Goal: Information Seeking & Learning: Learn about a topic

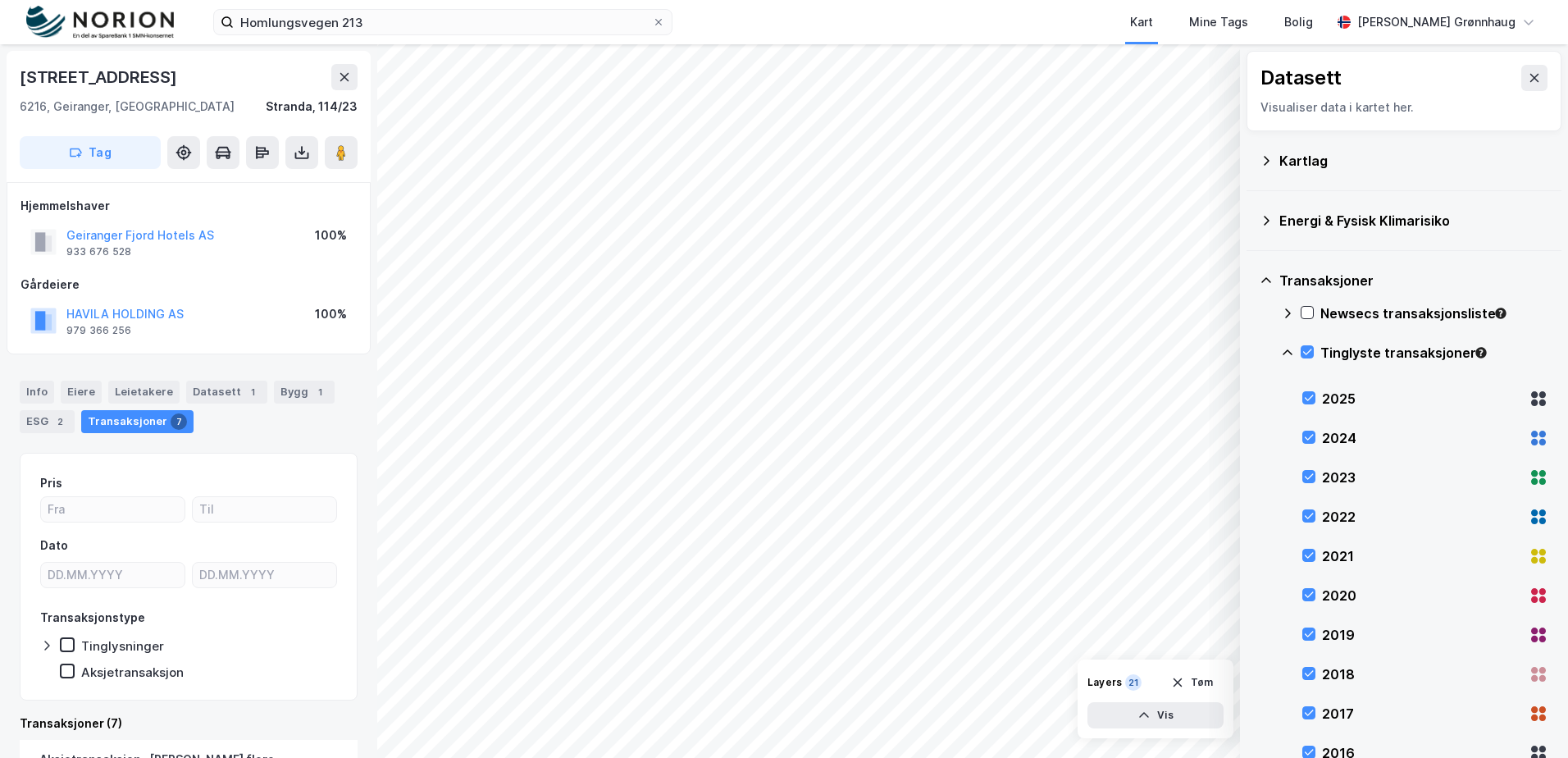
scroll to position [2, 0]
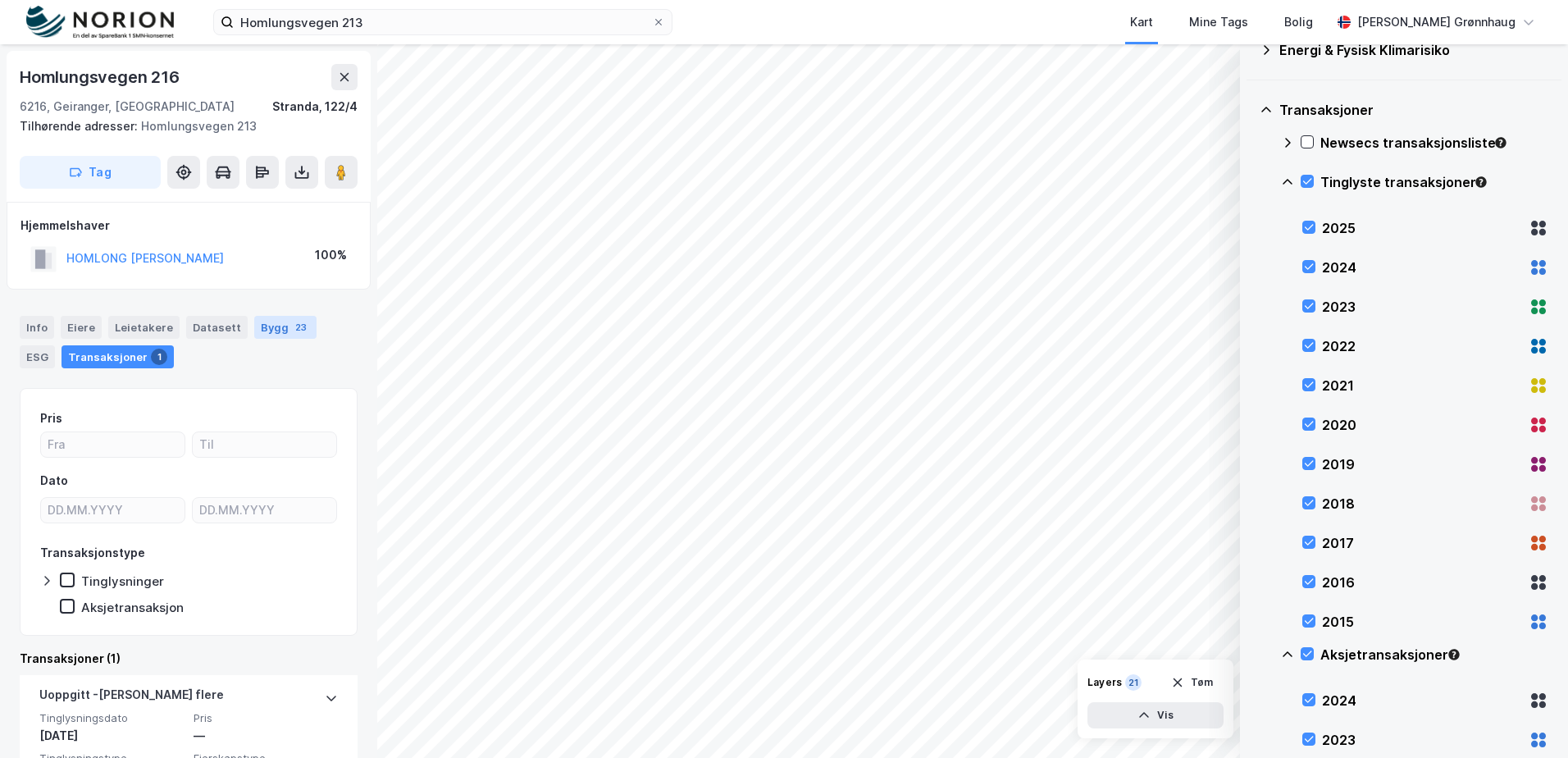
click at [260, 324] on div "Bygg 23" at bounding box center [285, 328] width 62 height 23
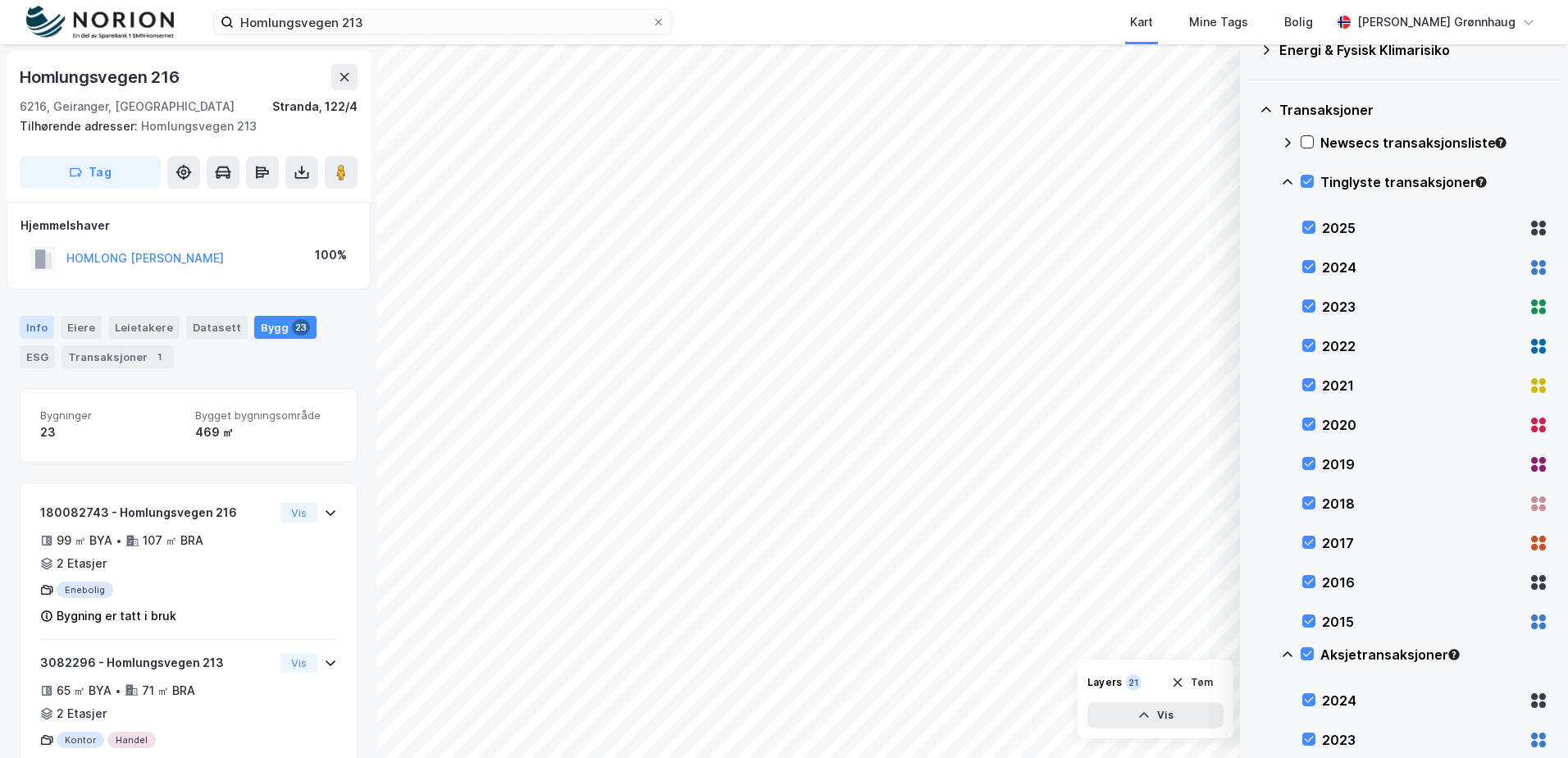
click at [35, 328] on div "Info" at bounding box center [36, 328] width 35 height 23
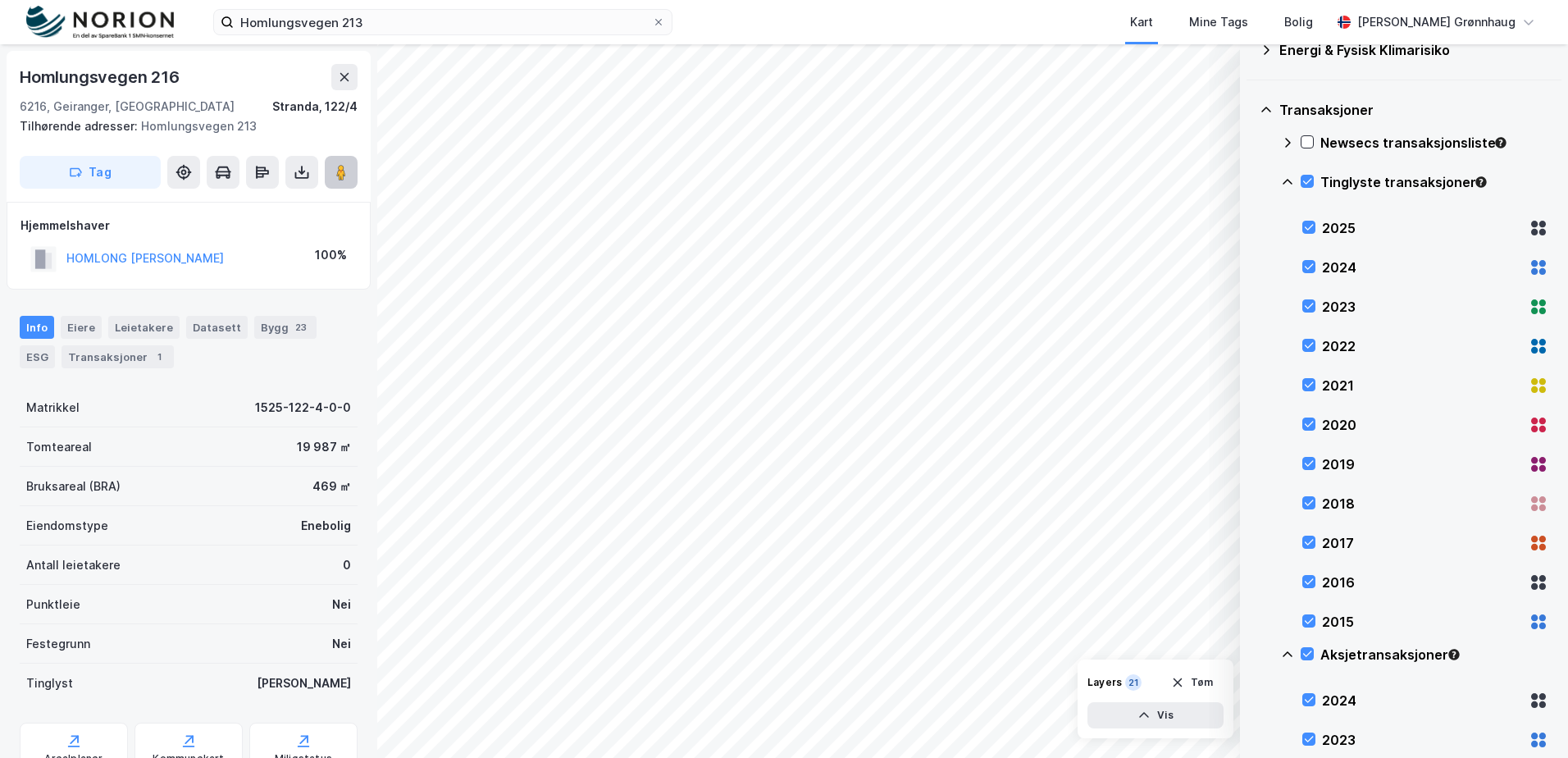
click at [344, 171] on image at bounding box center [341, 172] width 10 height 16
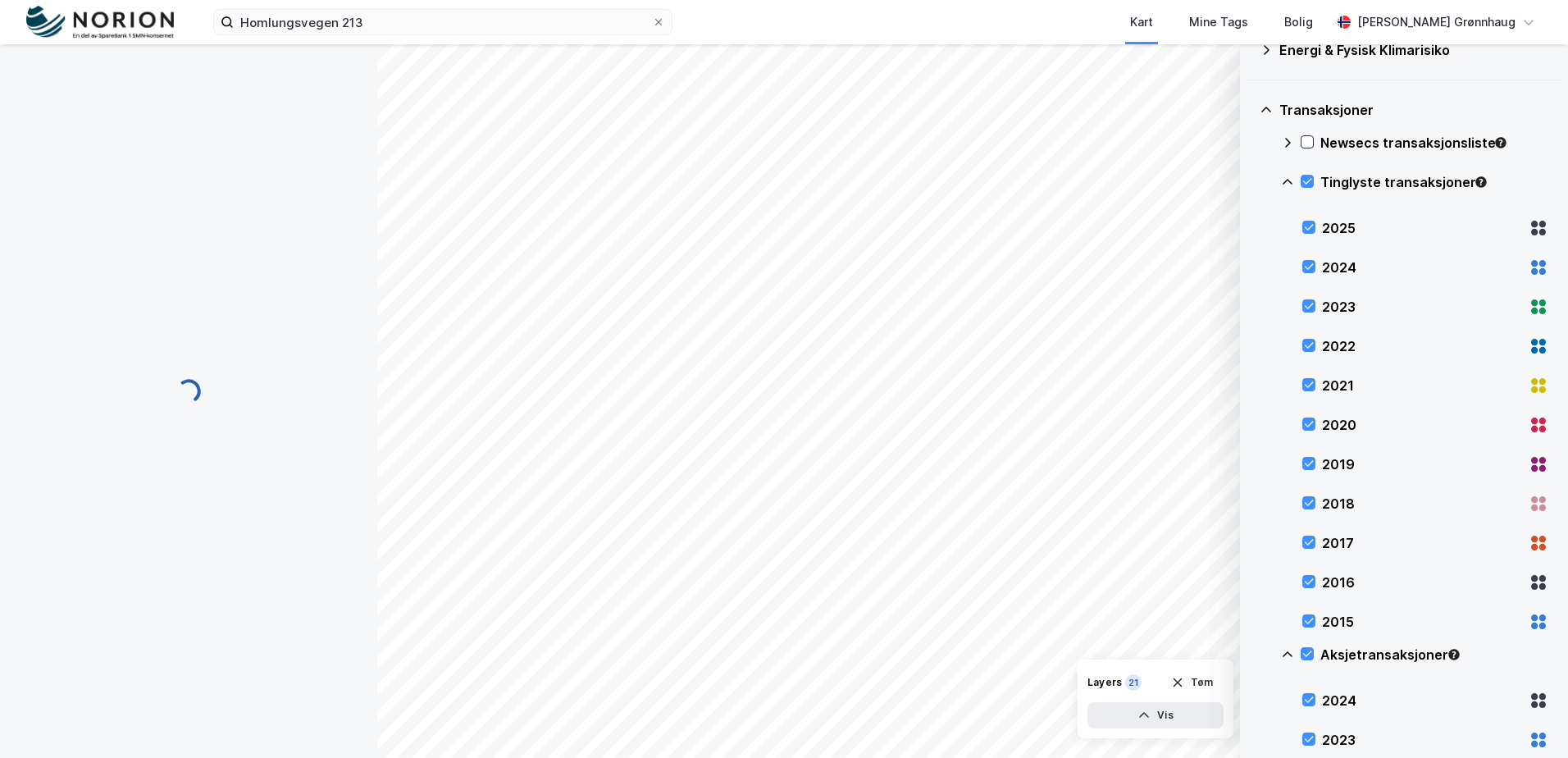
scroll to position [1, 0]
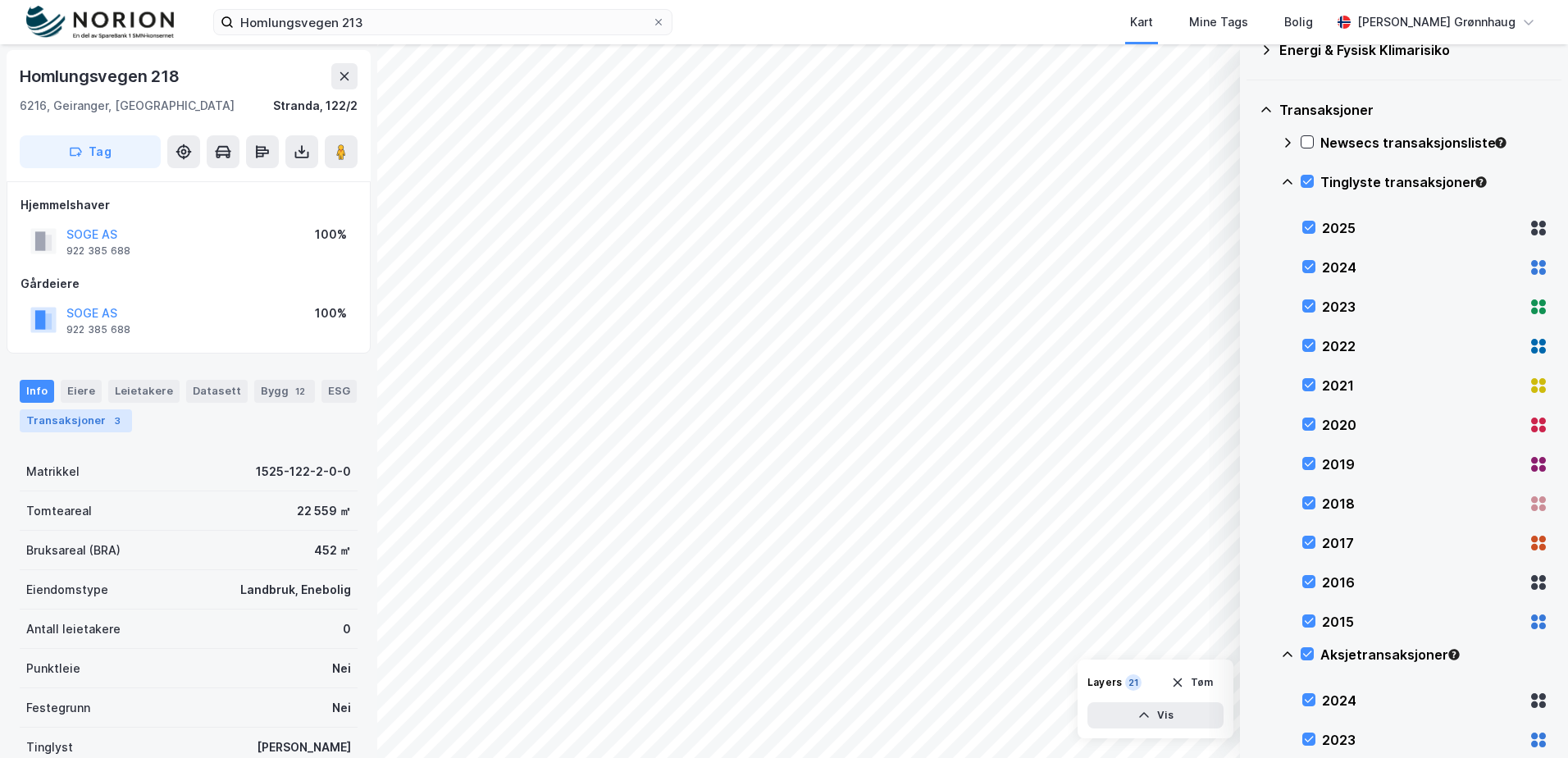
click at [87, 426] on div "Transaksjoner 3" at bounding box center [75, 421] width 113 height 23
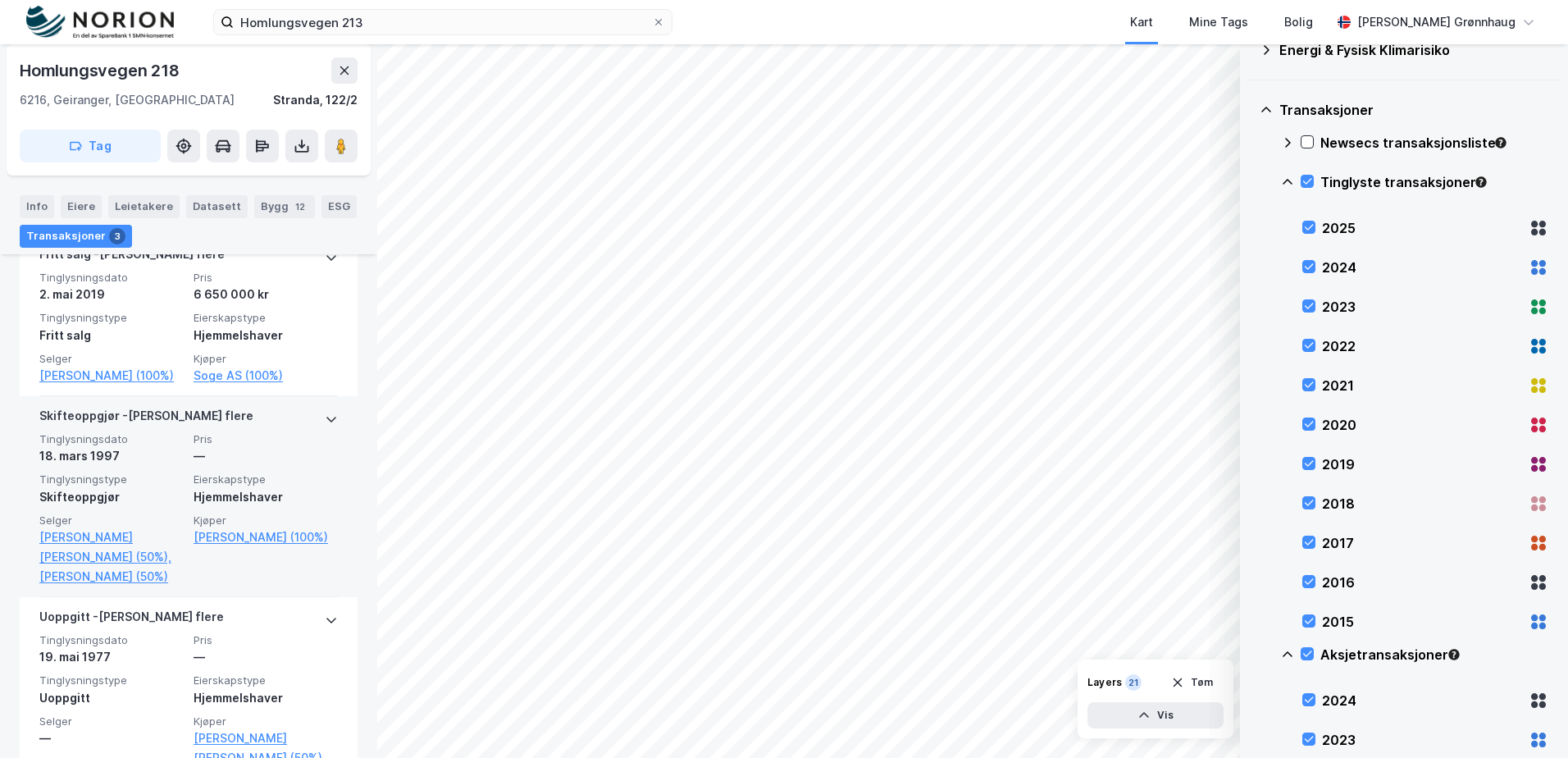
scroll to position [482, 0]
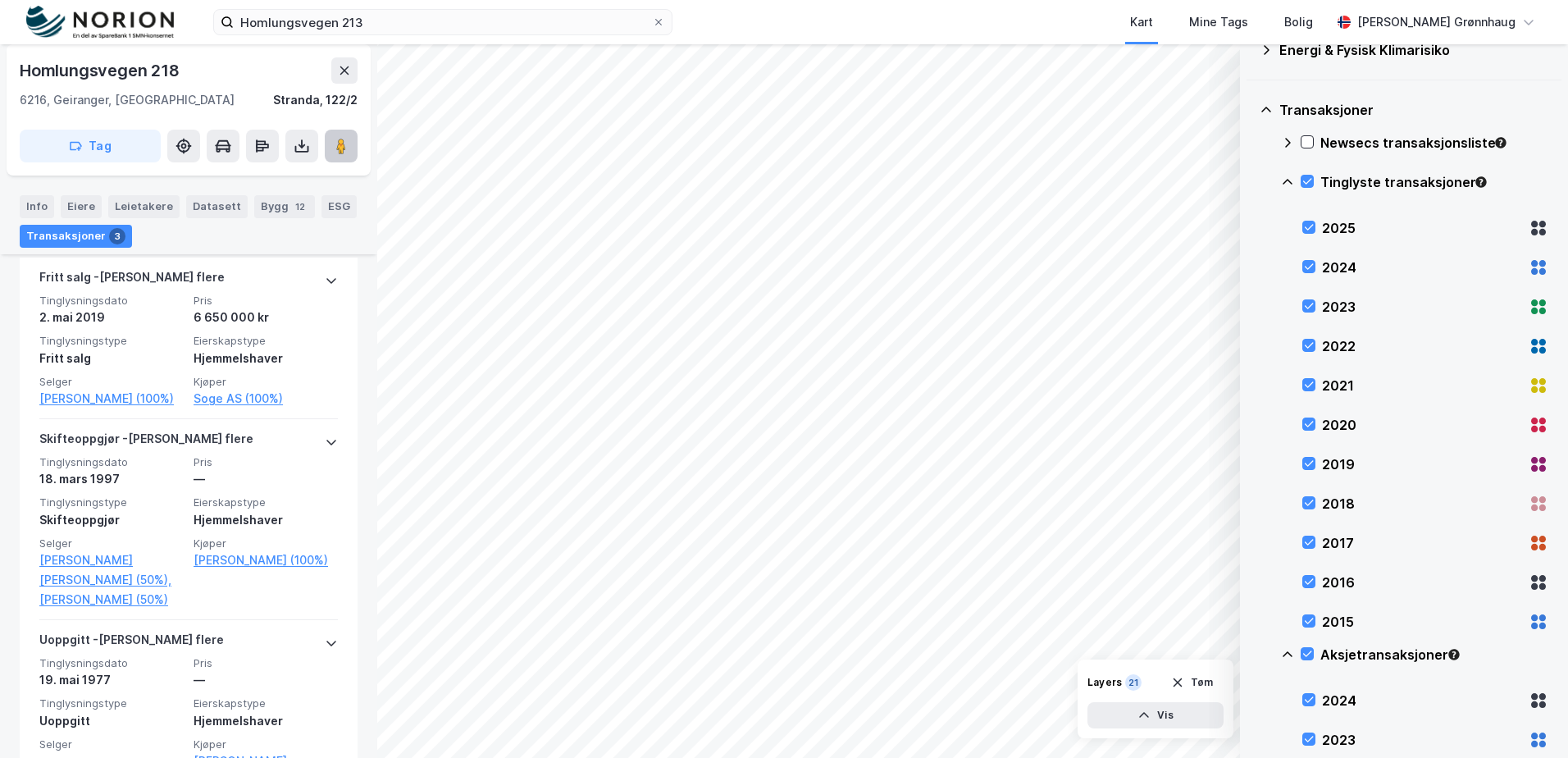
click at [342, 155] on button at bounding box center [341, 146] width 33 height 33
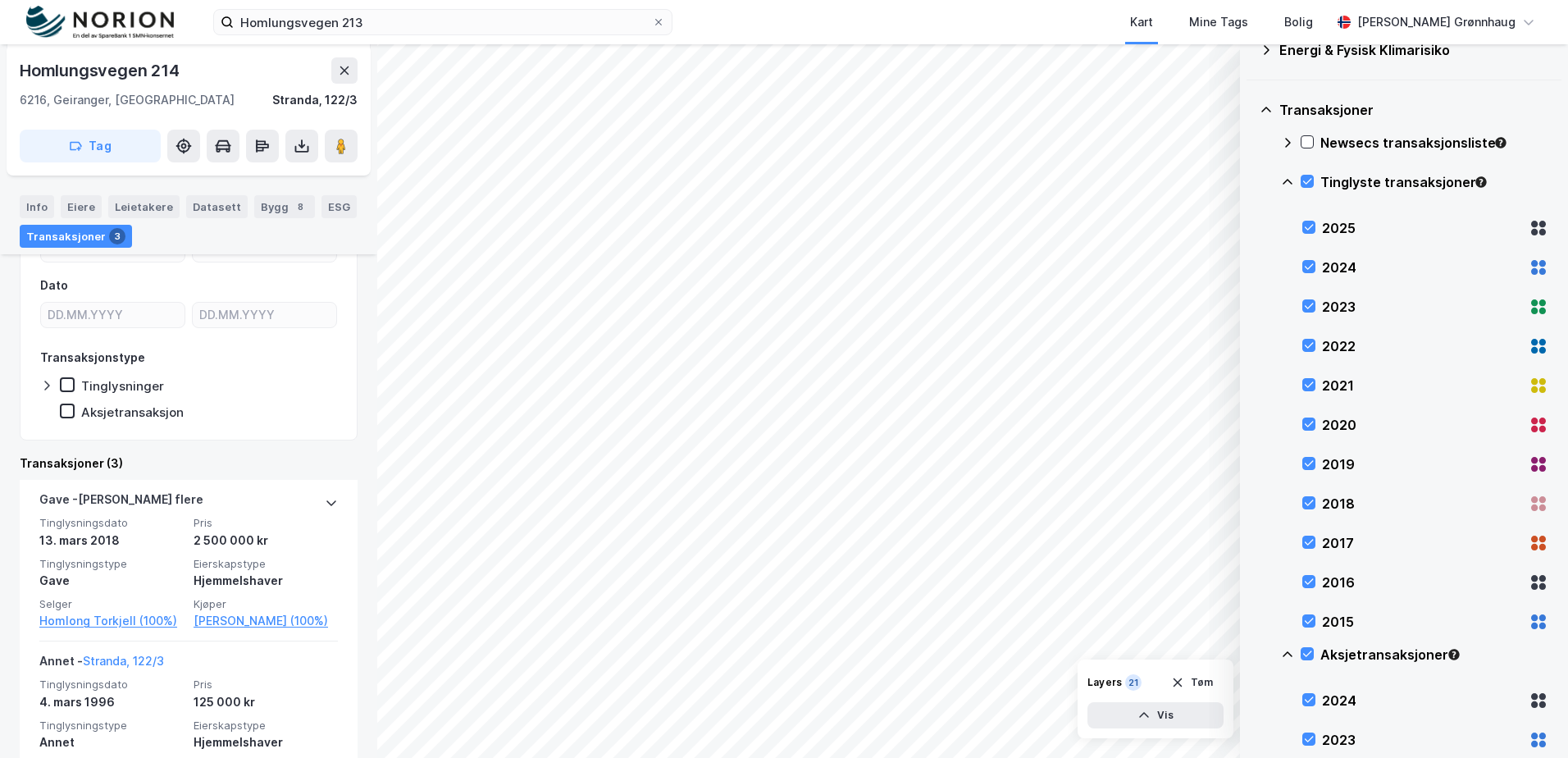
scroll to position [164, 0]
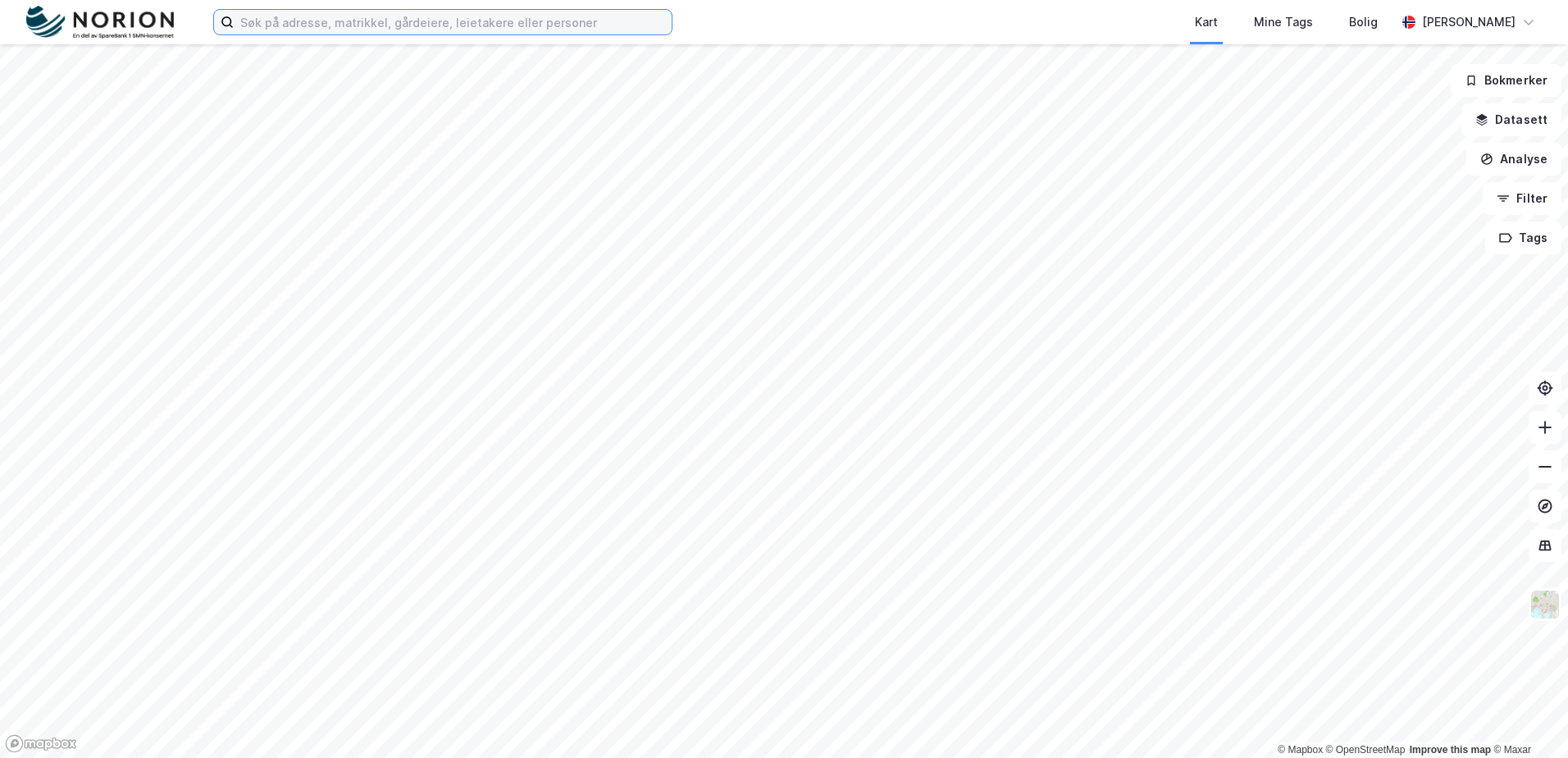
click at [447, 32] on input at bounding box center [452, 22] width 437 height 25
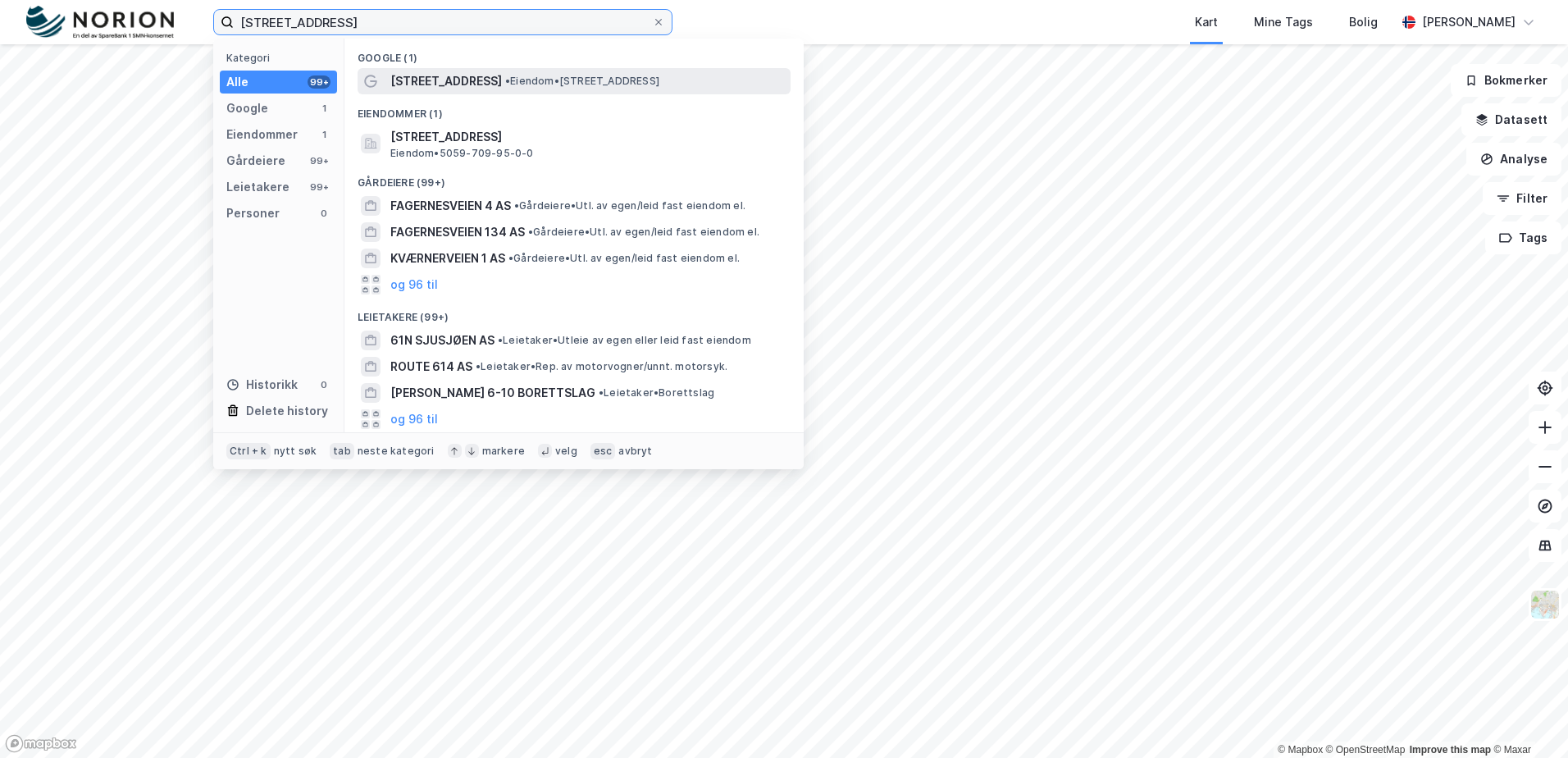
type input "værnesveien 617"
click at [505, 83] on span "•" at bounding box center [508, 81] width 5 height 12
